Goal: Navigation & Orientation: Find specific page/section

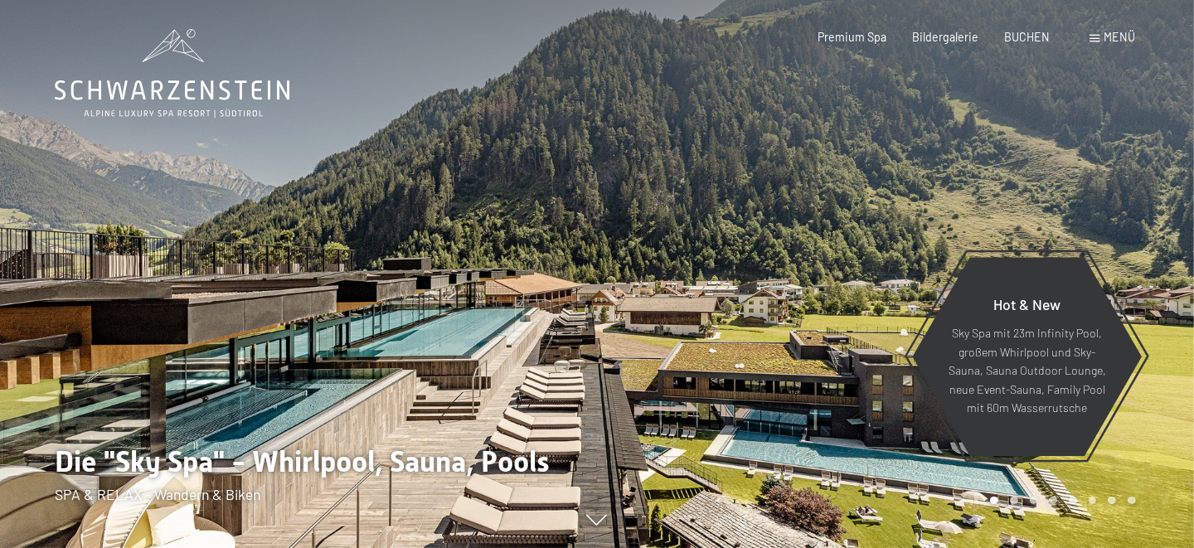
click at [1103, 39] on div "Menü" at bounding box center [1113, 37] width 46 height 17
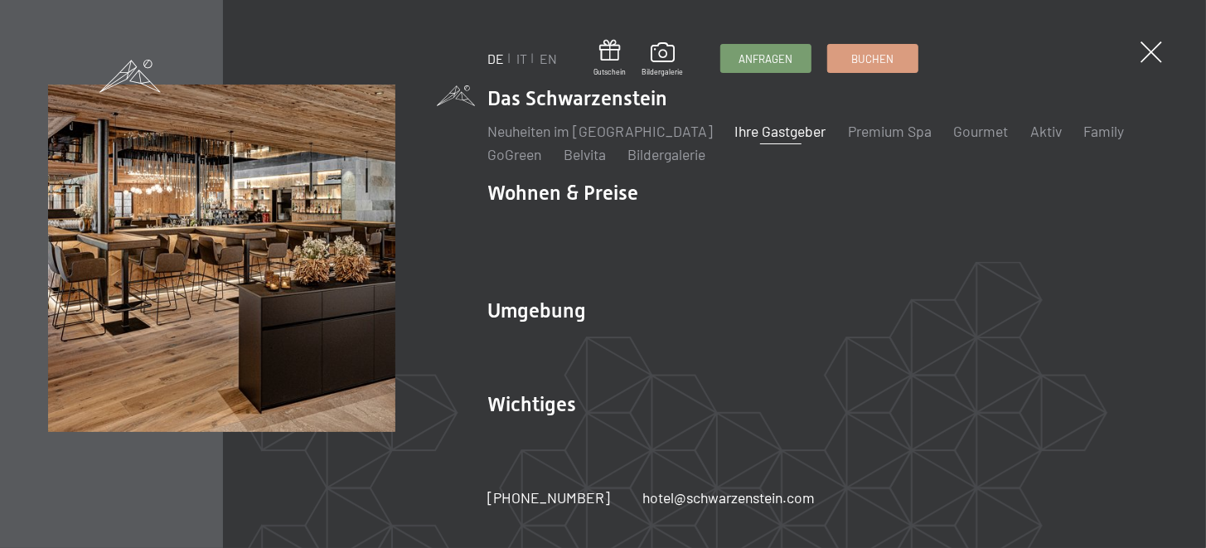
click at [768, 136] on link "Ihre Gastgeber" at bounding box center [780, 131] width 91 height 18
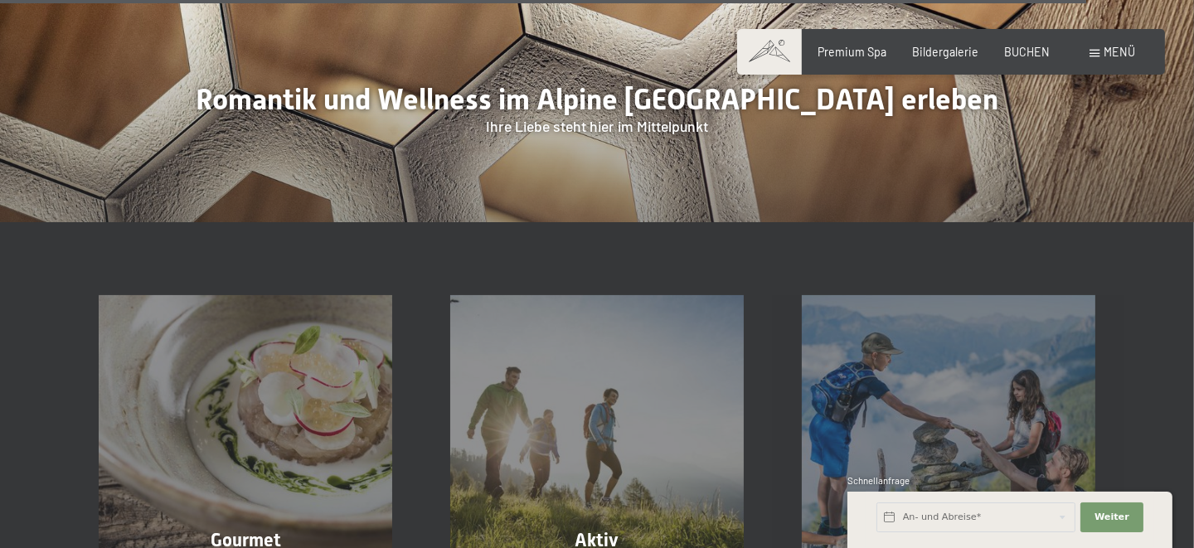
scroll to position [4642, 0]
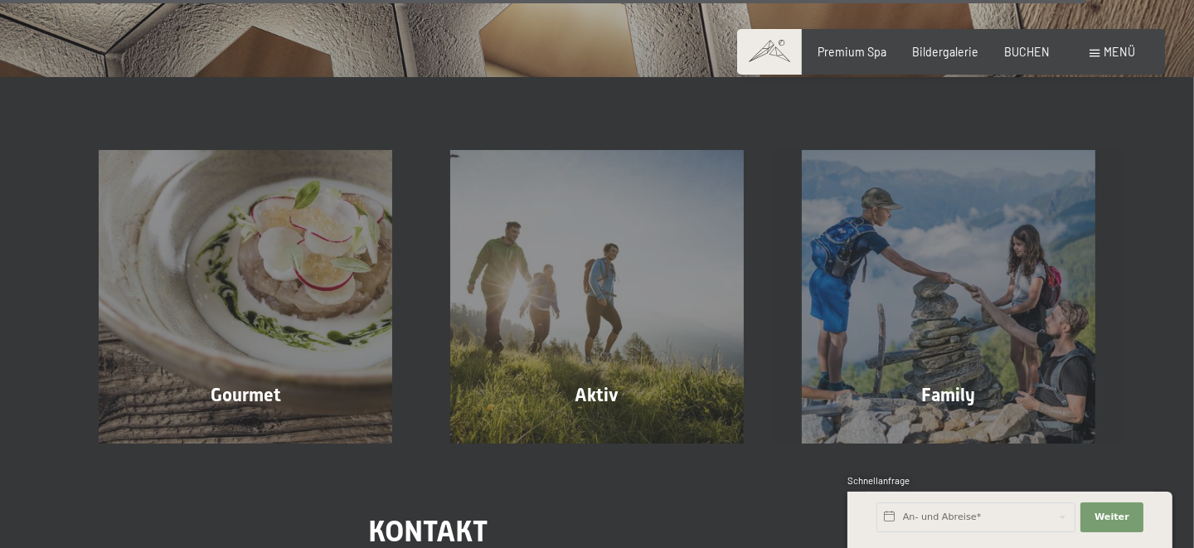
click at [1105, 46] on span "Menü" at bounding box center [1119, 52] width 31 height 14
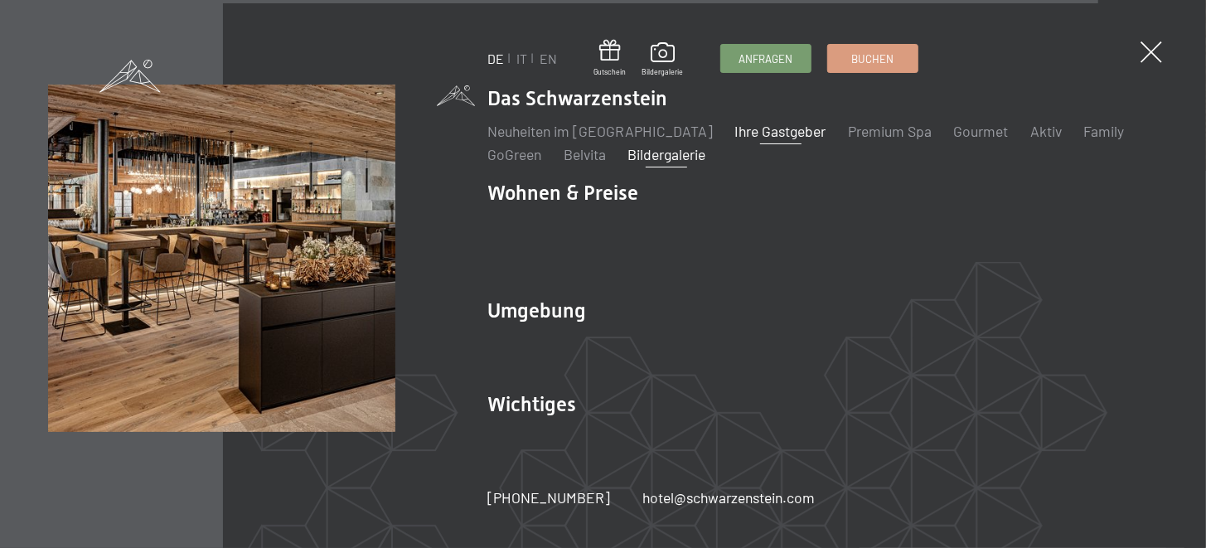
scroll to position [4693, 0]
